Goal: Transaction & Acquisition: Purchase product/service

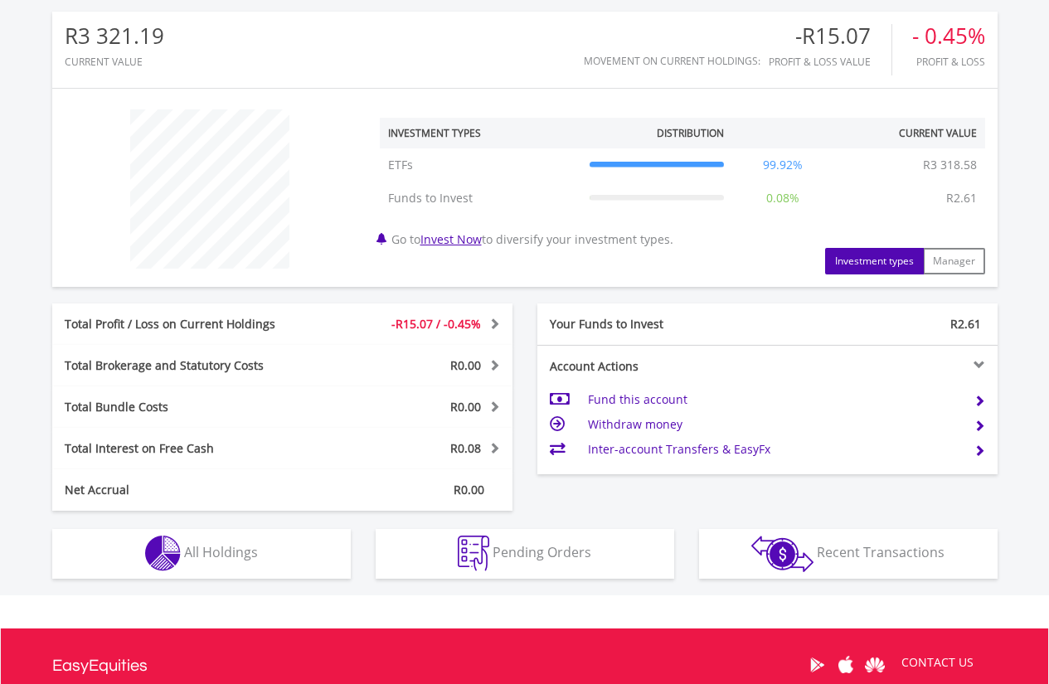
scroll to position [581, 0]
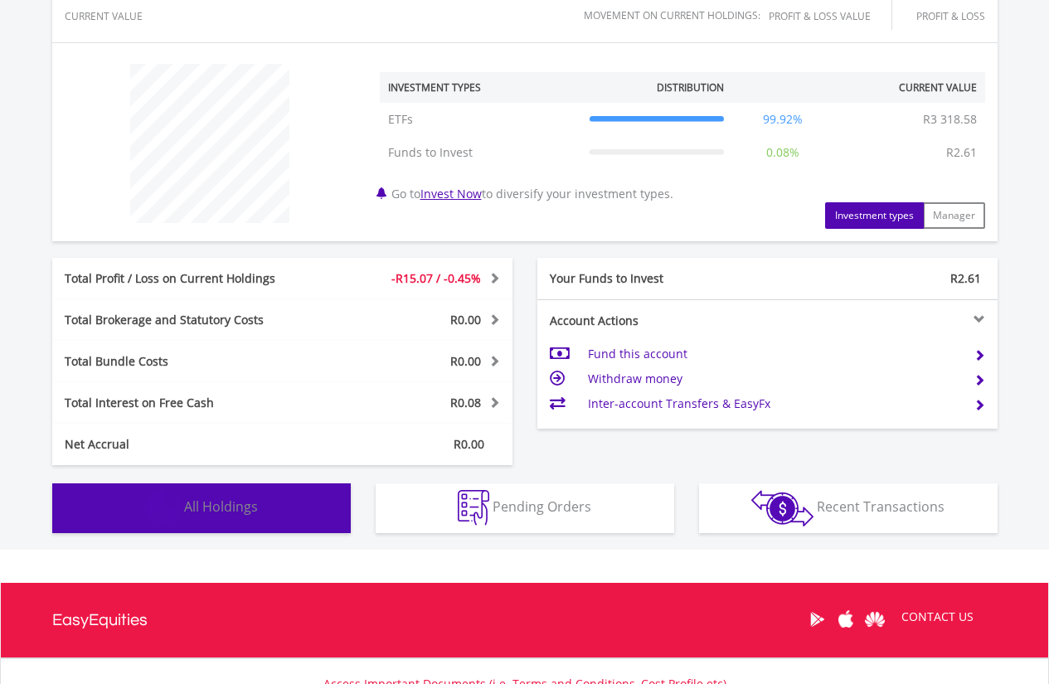
click at [221, 505] on span "All Holdings" at bounding box center [221, 507] width 74 height 18
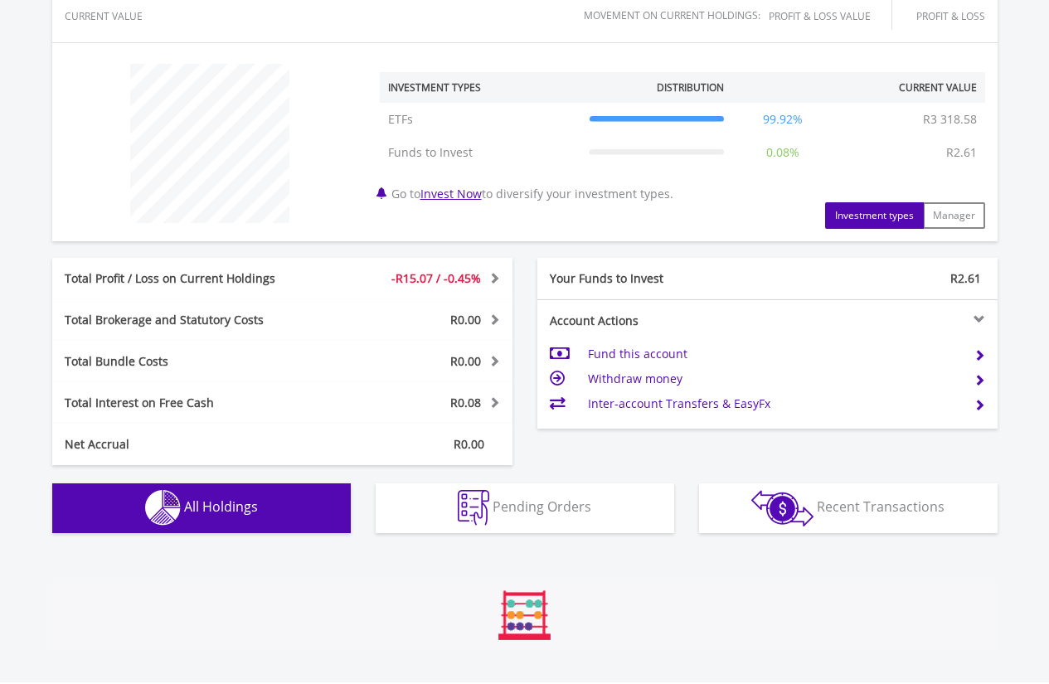
scroll to position [1040, 0]
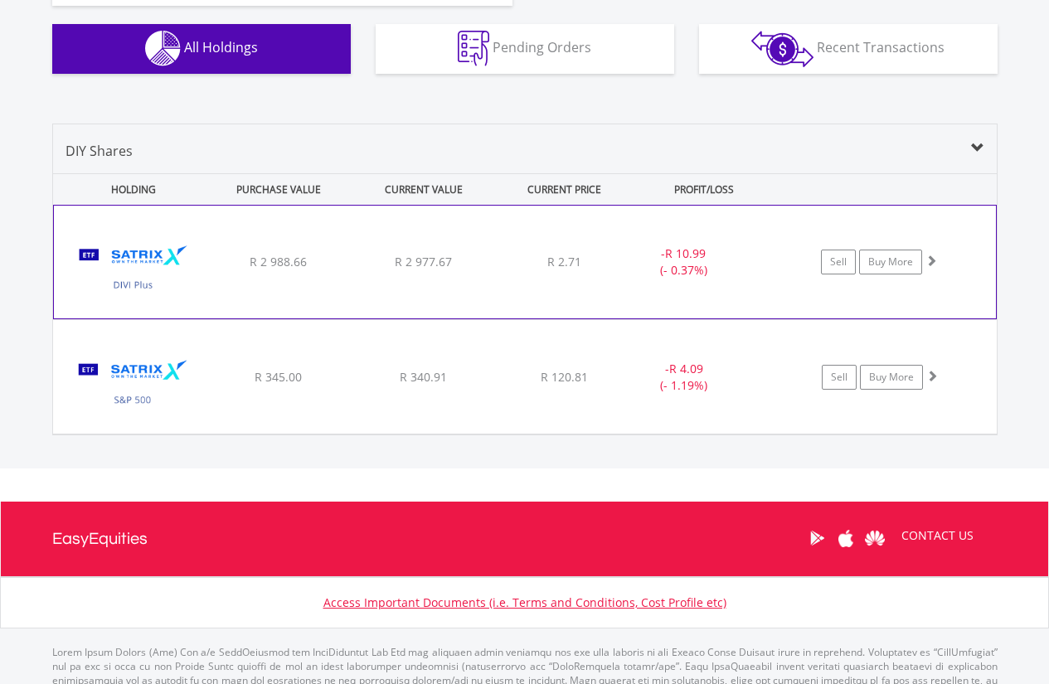
click at [471, 276] on div "﻿ Satrix DIVI ETF R 2 988.66 R 2 977.67 R 2.71 - R 10.99 (- 0.37%) Sell Buy More" at bounding box center [525, 262] width 942 height 113
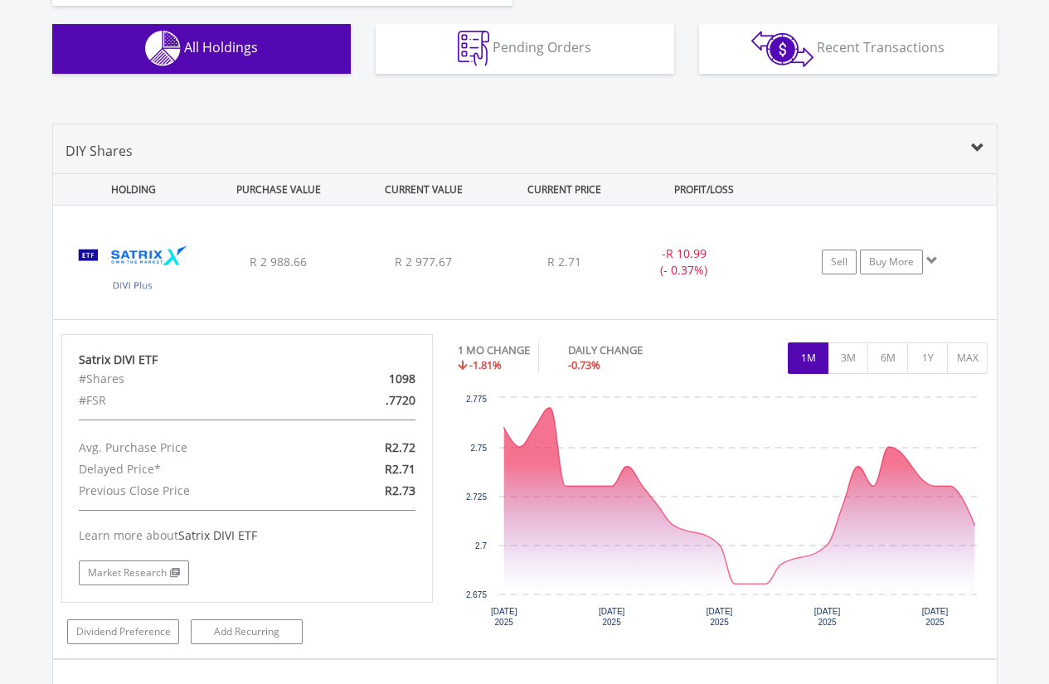
click at [971, 152] on span at bounding box center [977, 148] width 13 height 13
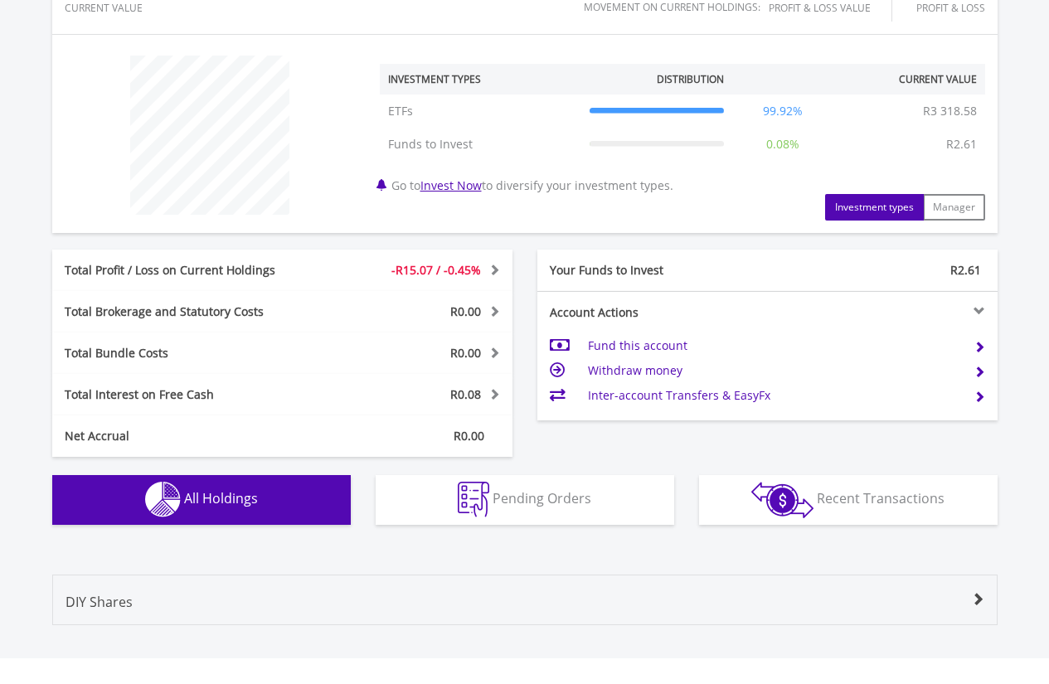
scroll to position [587, 0]
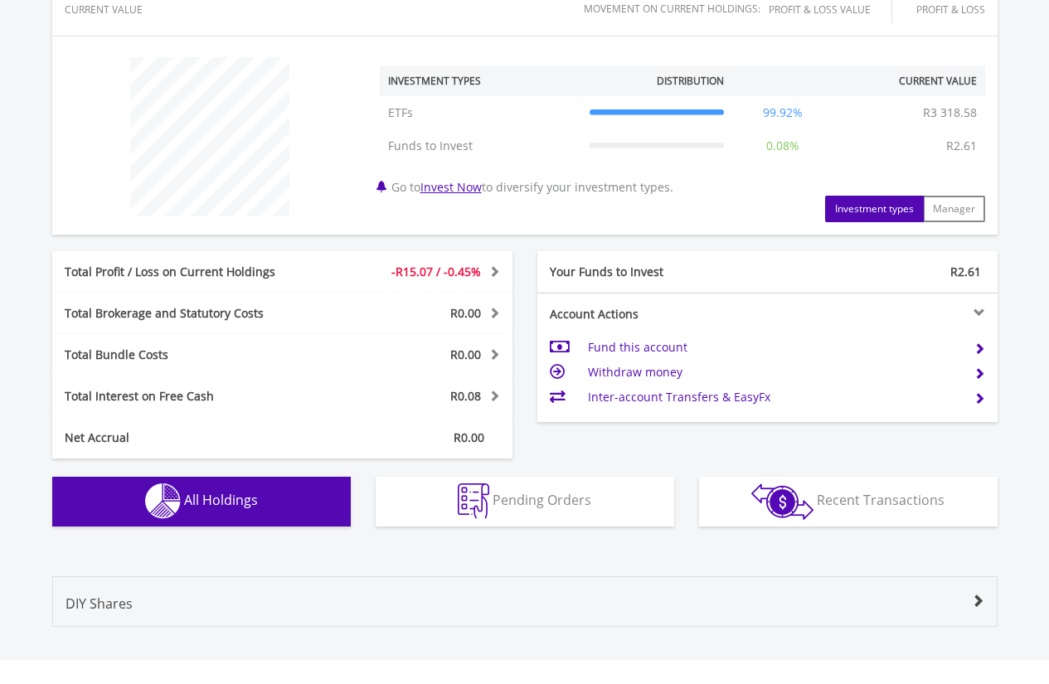
click at [217, 510] on button "Holdings All Holdings" at bounding box center [201, 502] width 299 height 50
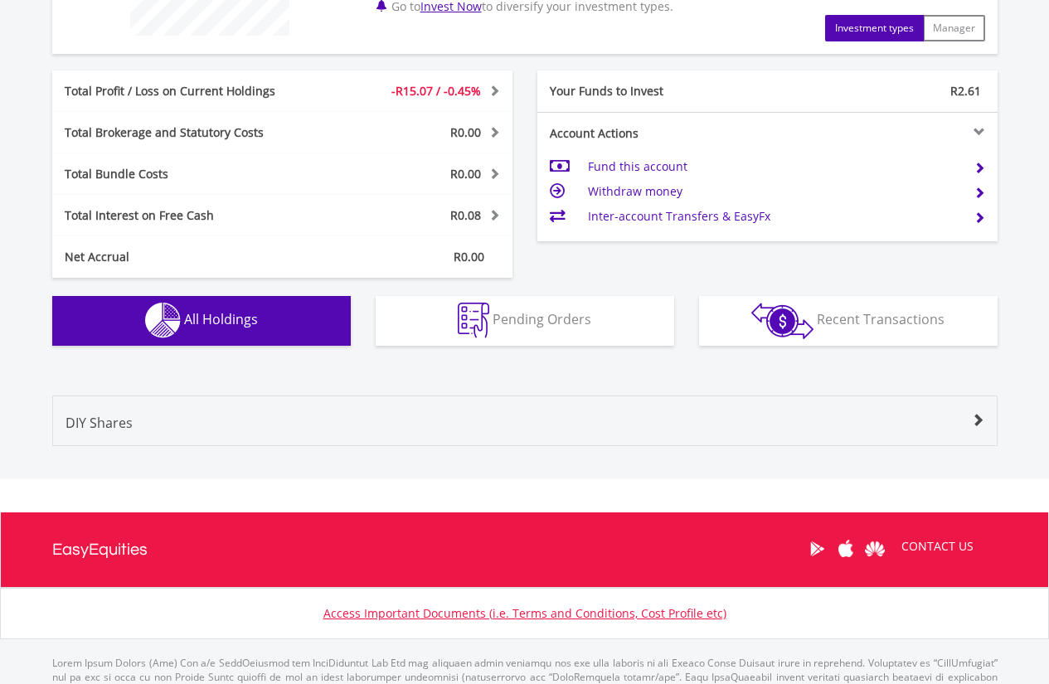
scroll to position [836, 0]
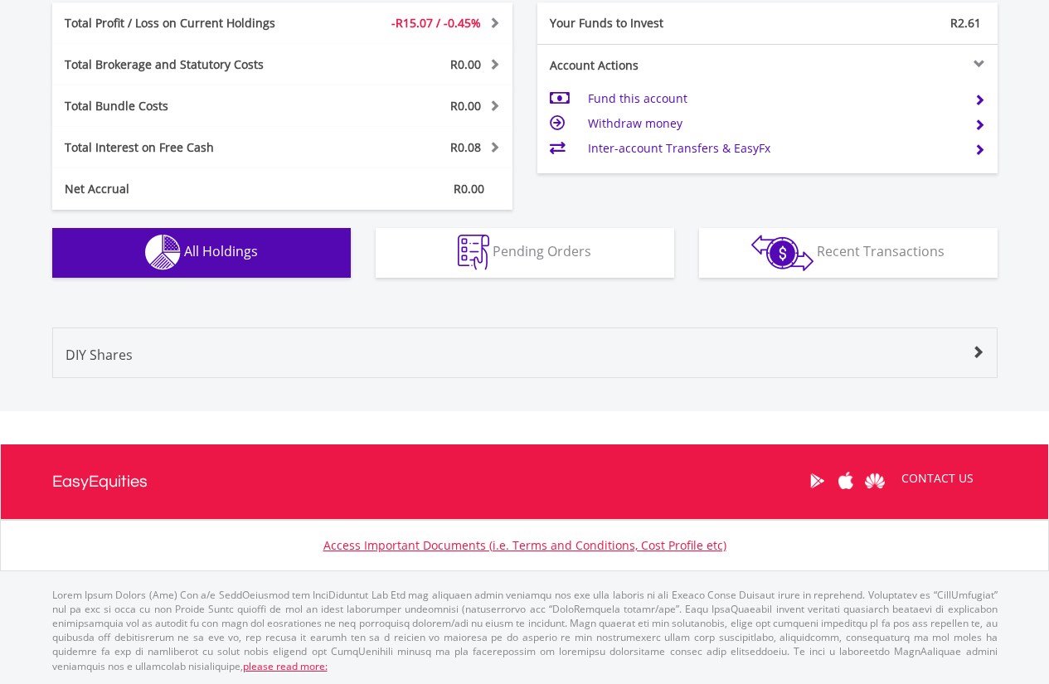
click at [983, 348] on span at bounding box center [977, 352] width 13 height 13
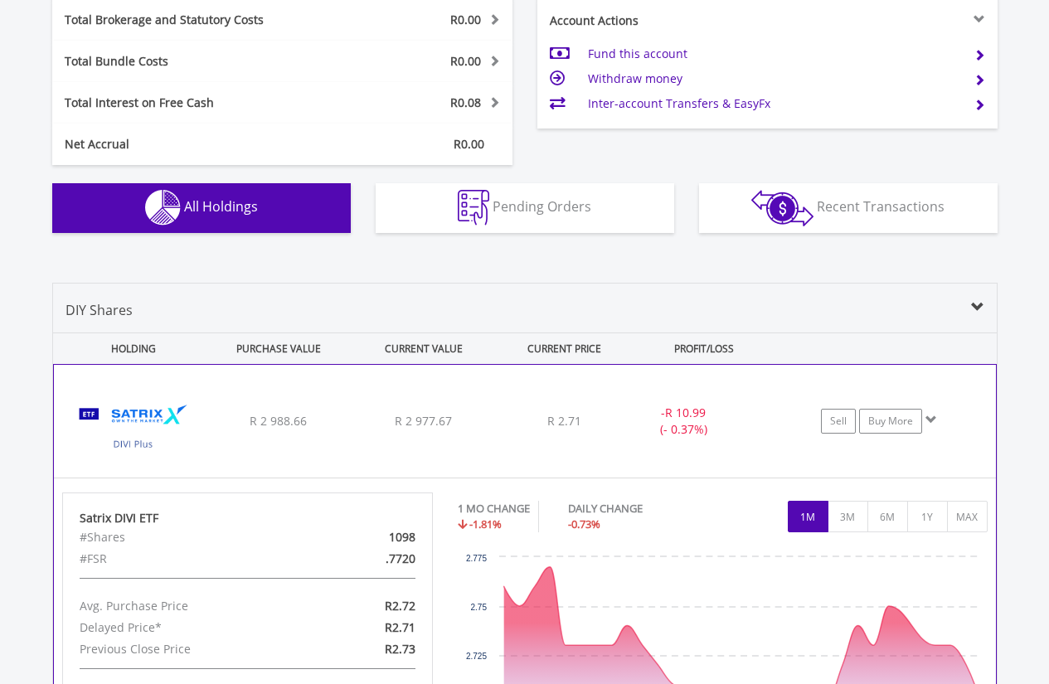
scroll to position [919, 0]
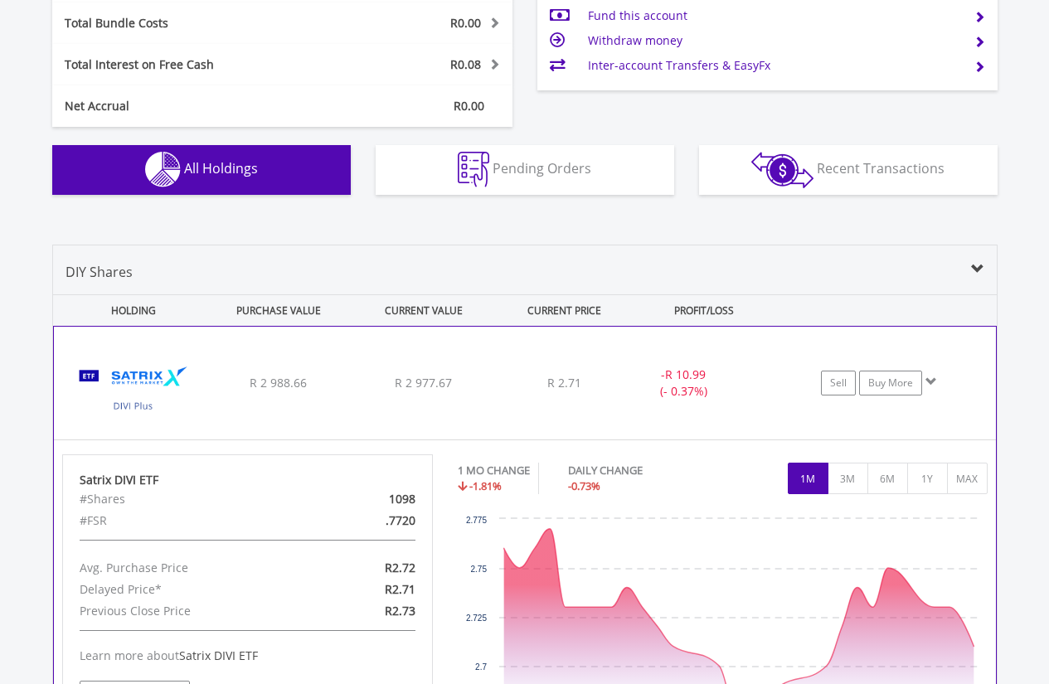
click at [928, 383] on span at bounding box center [932, 382] width 12 height 12
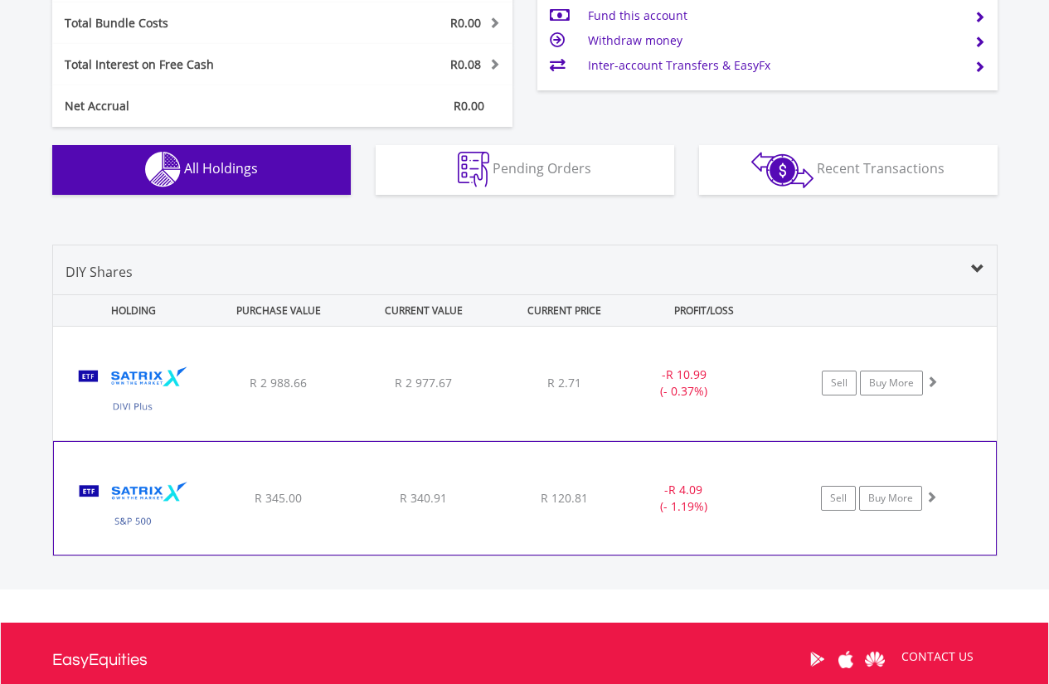
click at [314, 440] on div "﻿ Satrix S&P 500 ETF R 345.00 R 340.91 R 120.81 - R 4.09 (- 1.19%) Sell Buy More" at bounding box center [525, 384] width 944 height 114
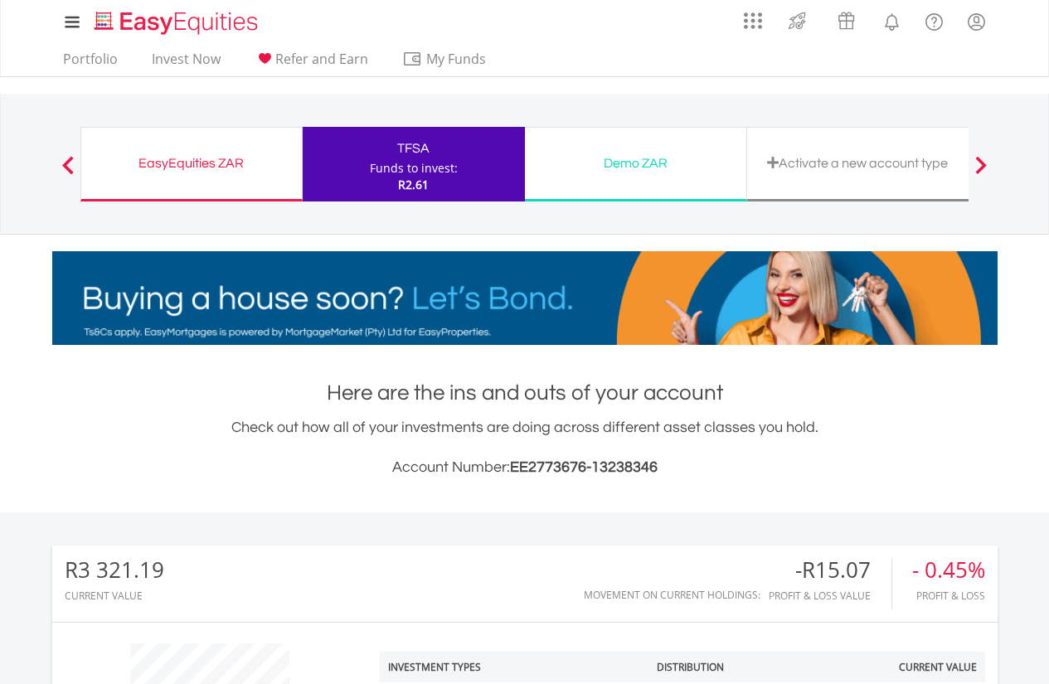
scroll to position [0, 0]
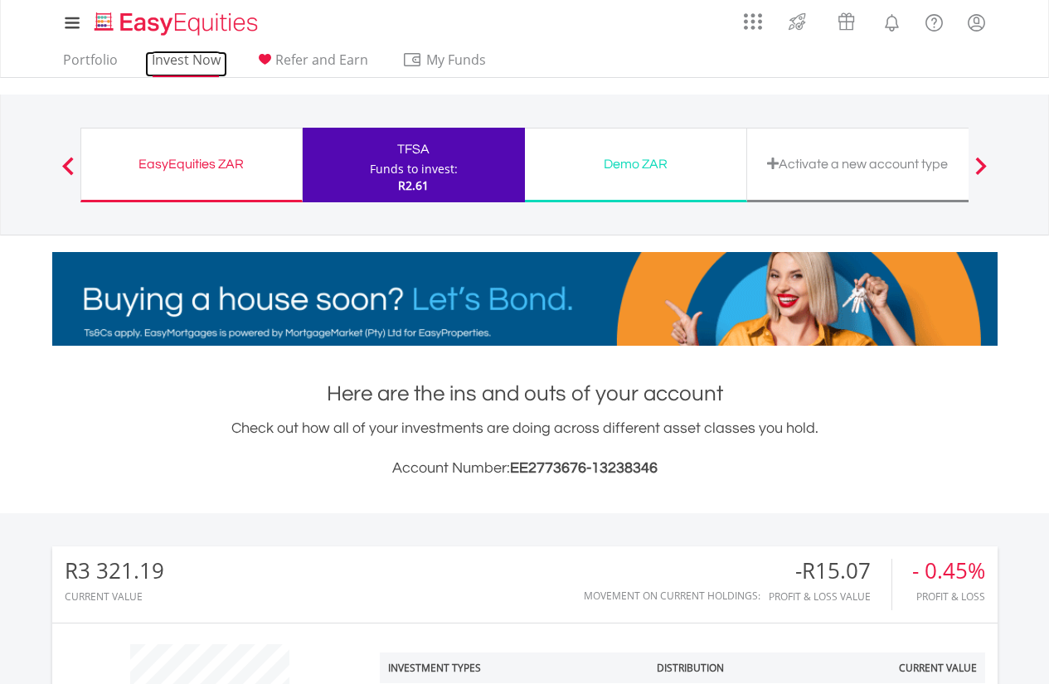
click at [192, 64] on link "Invest Now" at bounding box center [186, 64] width 82 height 26
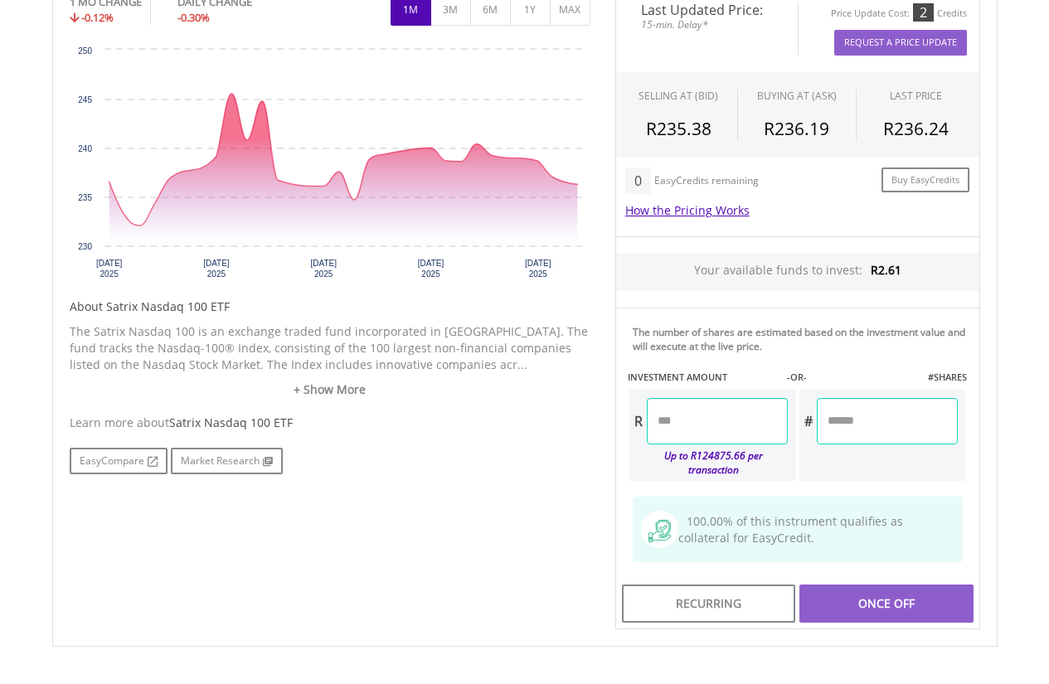
scroll to position [664, 0]
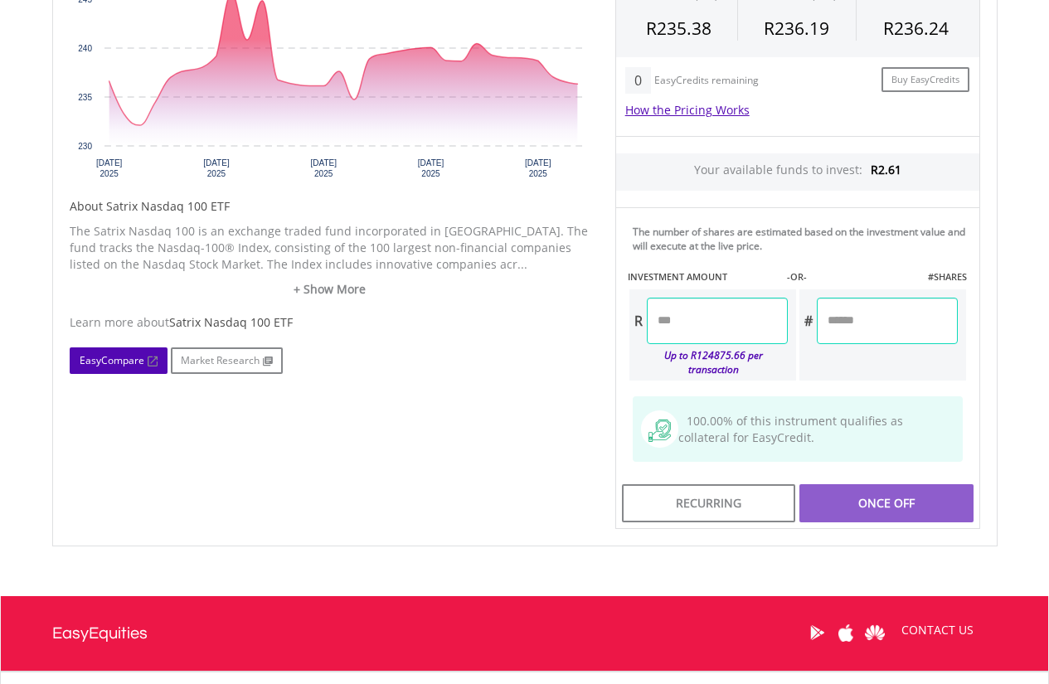
click at [137, 363] on link "EasyCompare" at bounding box center [119, 361] width 98 height 27
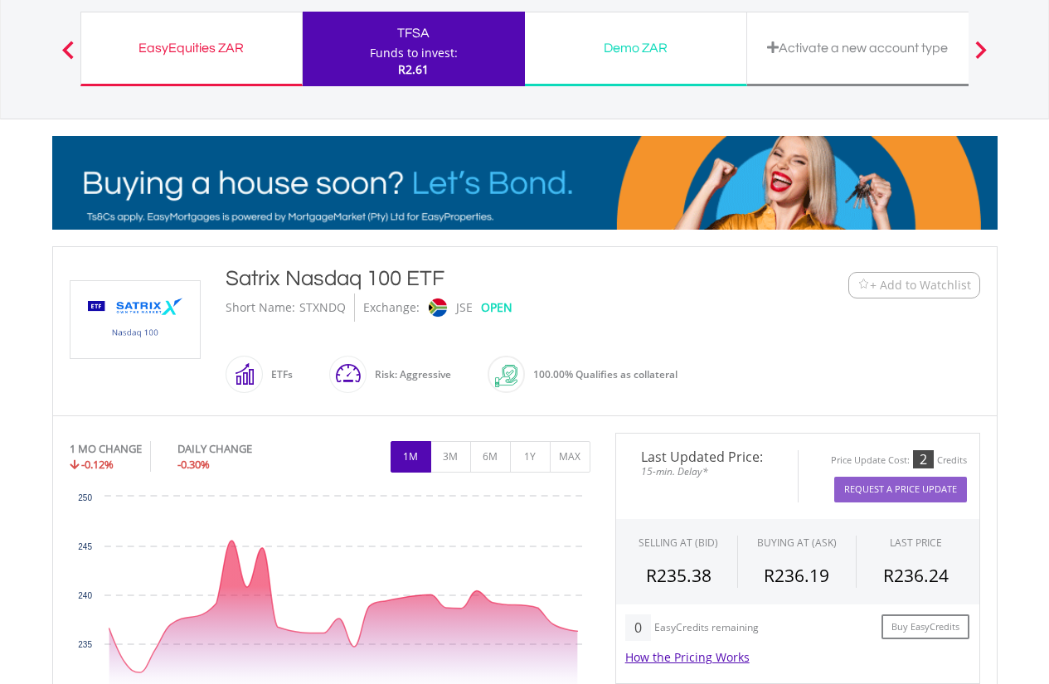
scroll to position [0, 0]
